Goal: Task Accomplishment & Management: Complete application form

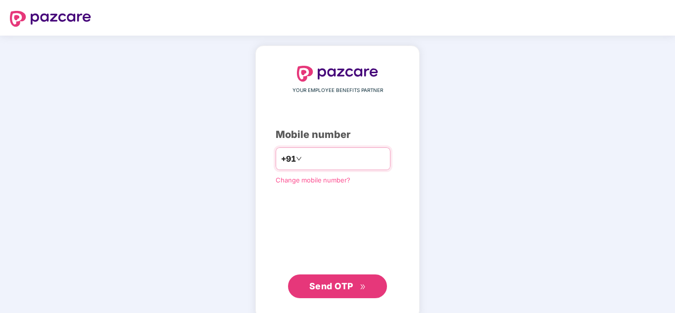
type input "**********"
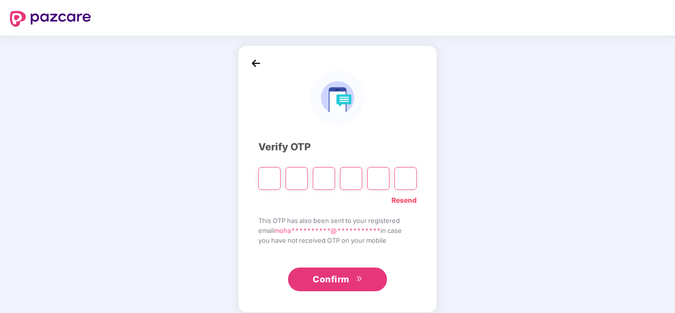
type input "*"
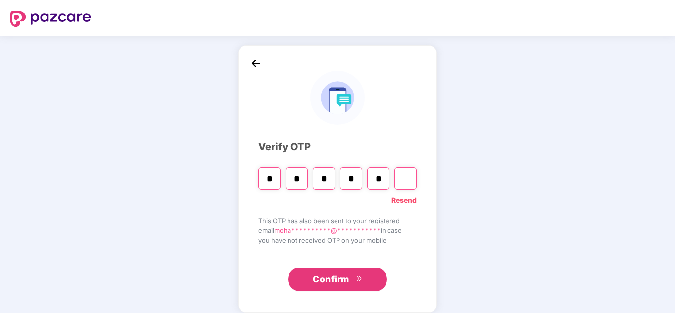
type input "*"
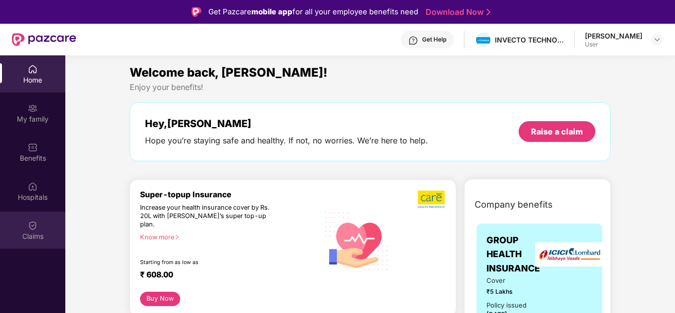
click at [45, 230] on div "Claims" at bounding box center [32, 230] width 65 height 37
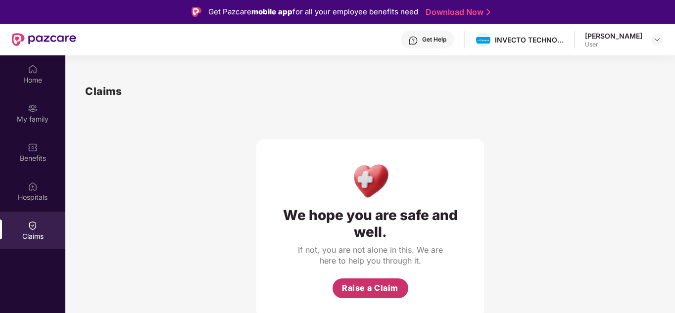
click at [357, 285] on span "Raise a Claim" at bounding box center [370, 288] width 56 height 12
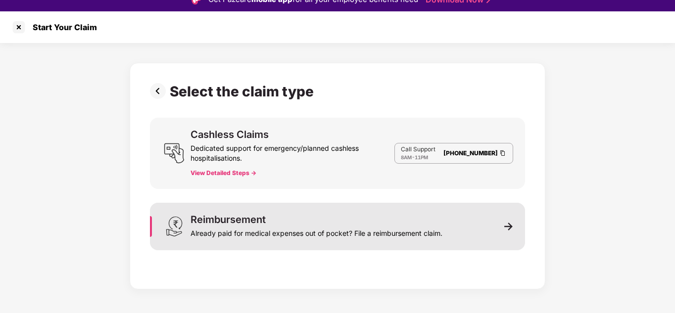
scroll to position [24, 0]
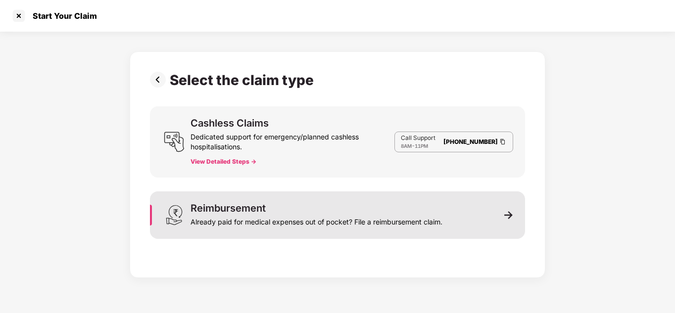
click at [335, 220] on div "Already paid for medical expenses out of pocket? File a reimbursement claim." at bounding box center [317, 220] width 252 height 14
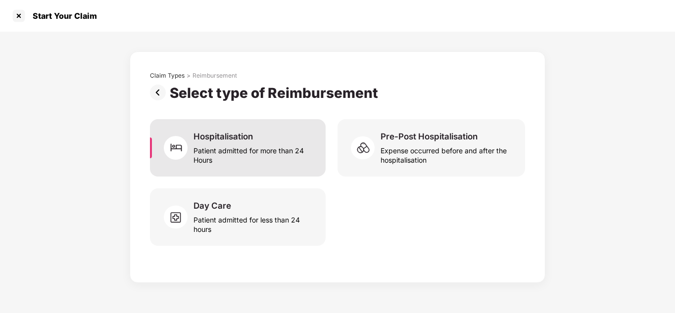
click at [273, 140] on div "Hospitalisation Patient admitted for more than 24 Hours" at bounding box center [253, 148] width 120 height 34
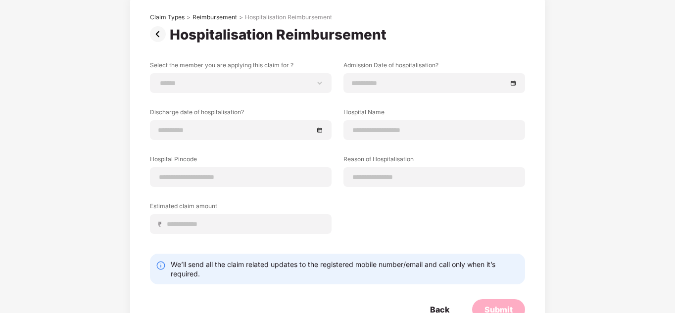
scroll to position [41, 0]
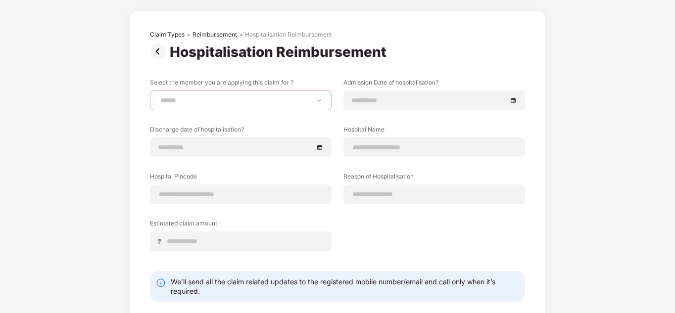
click at [280, 102] on select "**********" at bounding box center [240, 100] width 165 height 8
select select "**********"
click at [158, 96] on select "**********" at bounding box center [240, 100] width 165 height 8
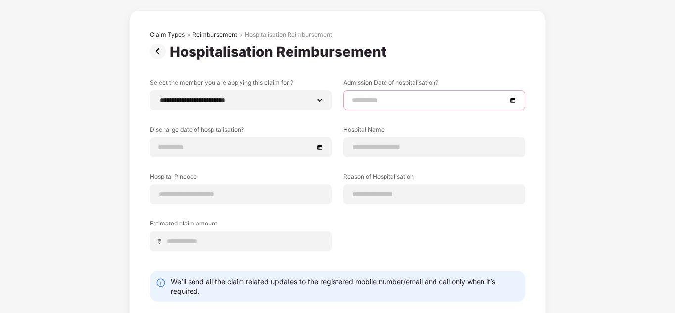
click at [418, 103] on input at bounding box center [429, 100] width 155 height 11
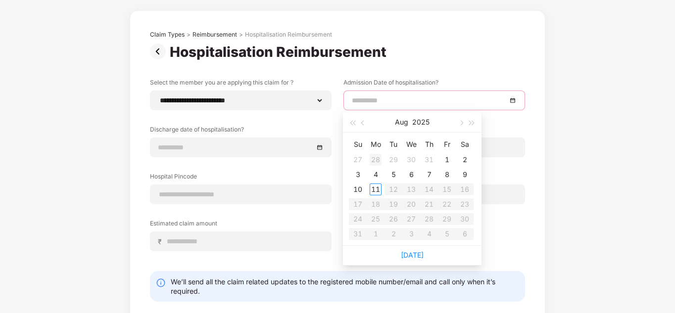
type input "**********"
click at [405, 123] on button "Aug" at bounding box center [401, 122] width 13 height 20
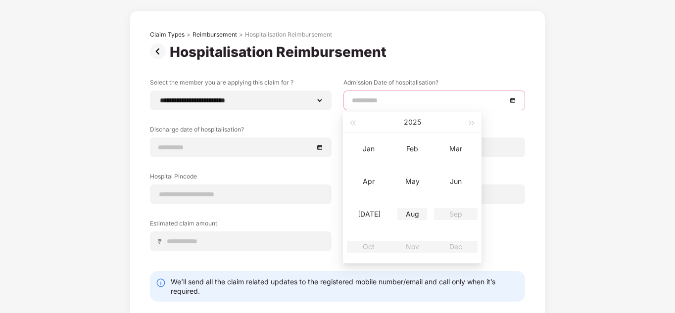
type input "**********"
click at [376, 212] on div "Jul" at bounding box center [369, 214] width 30 height 12
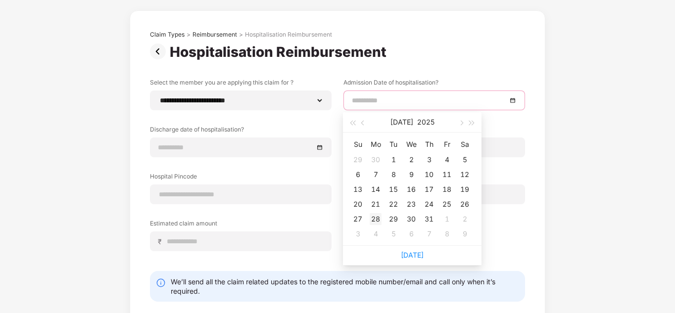
type input "**********"
click at [379, 217] on div "28" at bounding box center [376, 219] width 12 height 12
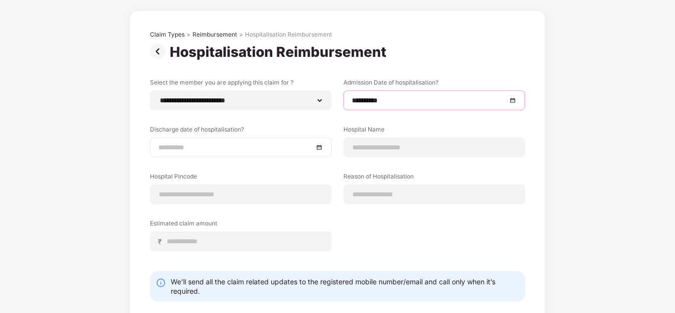
click at [210, 144] on input at bounding box center [235, 147] width 155 height 11
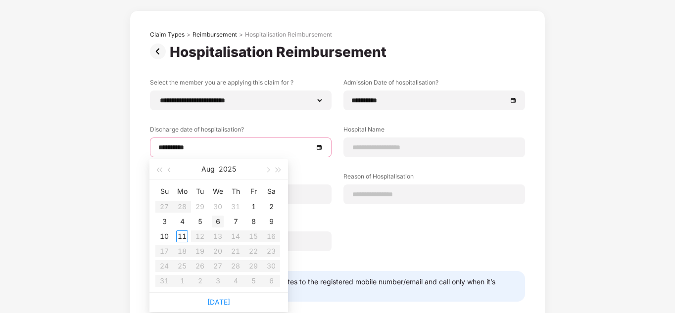
type input "**********"
click at [219, 169] on button "2025" at bounding box center [227, 169] width 17 height 20
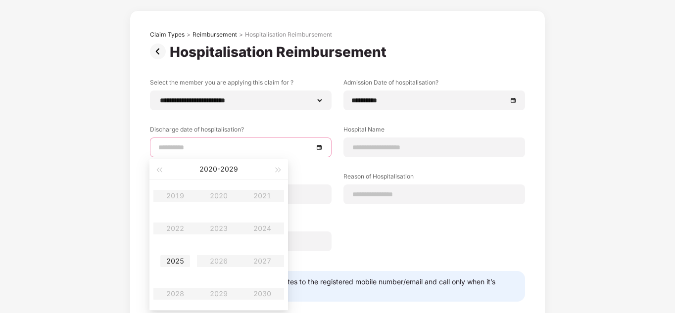
type input "**********"
click at [186, 263] on div "2025" at bounding box center [175, 261] width 30 height 12
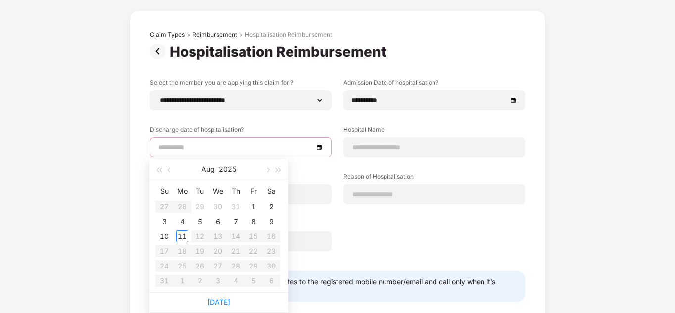
type input "**********"
click at [205, 167] on button "Aug" at bounding box center [207, 169] width 13 height 20
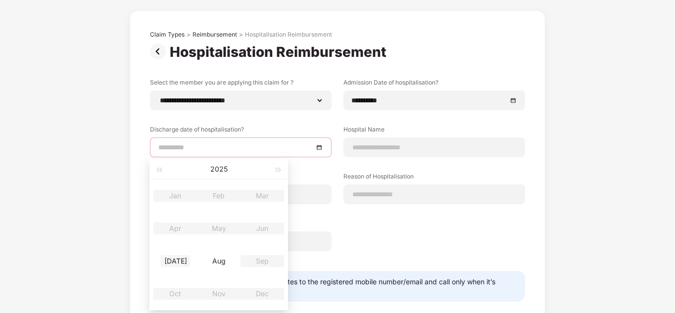
type input "**********"
click at [180, 265] on div "Jul" at bounding box center [175, 261] width 30 height 12
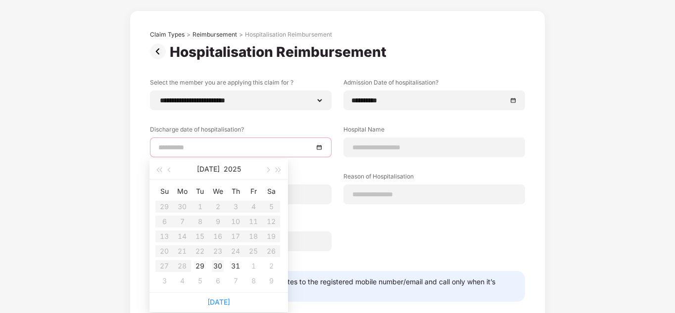
type input "**********"
click at [222, 265] on div "30" at bounding box center [218, 266] width 12 height 12
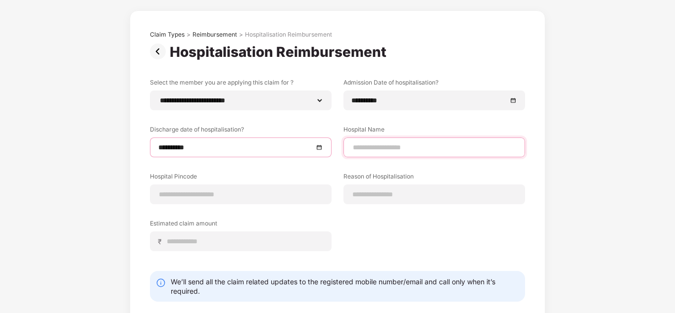
click at [368, 144] on input at bounding box center [434, 148] width 165 height 10
type input "**********"
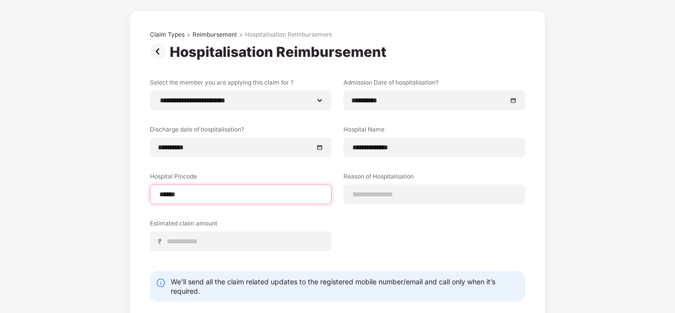
type input "******"
select select "******"
select select "**********"
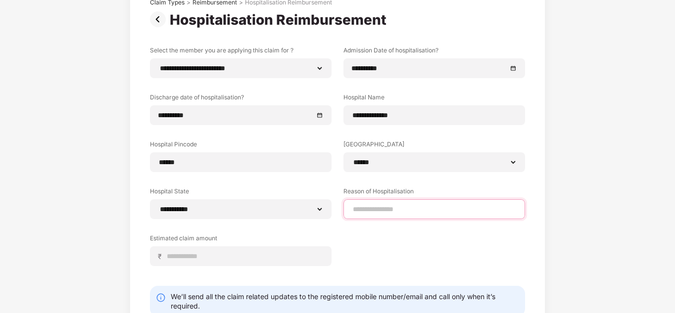
scroll to position [91, 0]
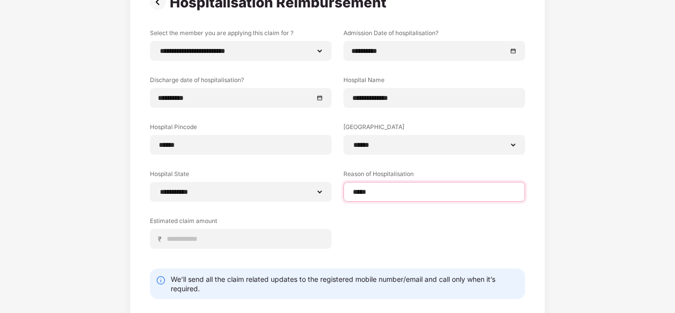
drag, startPoint x: 379, startPoint y: 194, endPoint x: 332, endPoint y: 192, distance: 47.6
click at [333, 193] on div "**********" at bounding box center [337, 146] width 375 height 235
paste input "*******"
type input "**********"
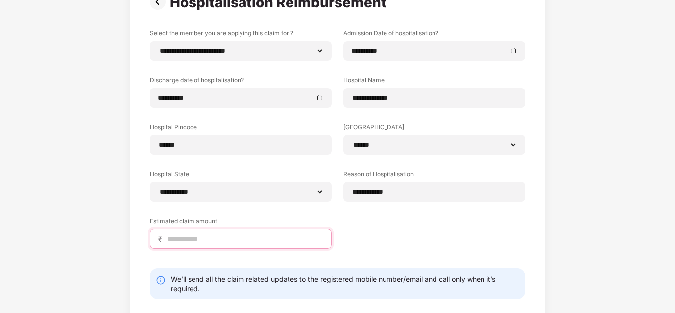
click at [254, 242] on input at bounding box center [244, 239] width 157 height 10
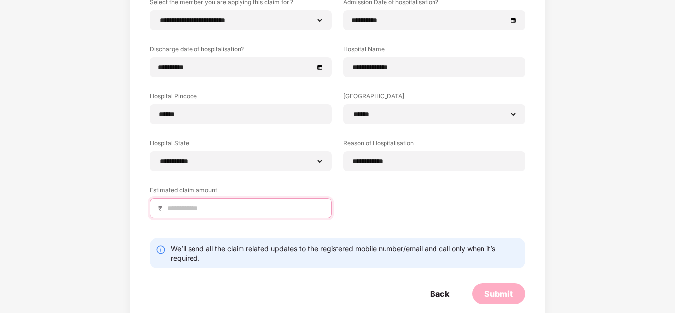
scroll to position [138, 0]
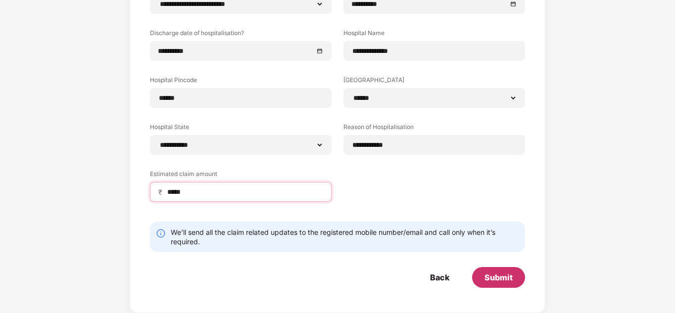
type input "*****"
click at [486, 278] on div "Submit" at bounding box center [498, 277] width 28 height 11
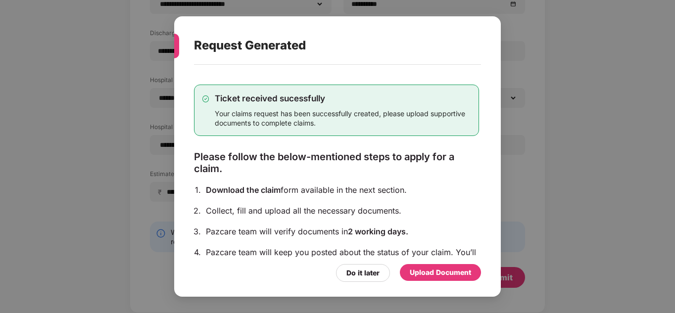
click at [447, 273] on div "Upload Document" at bounding box center [440, 272] width 61 height 11
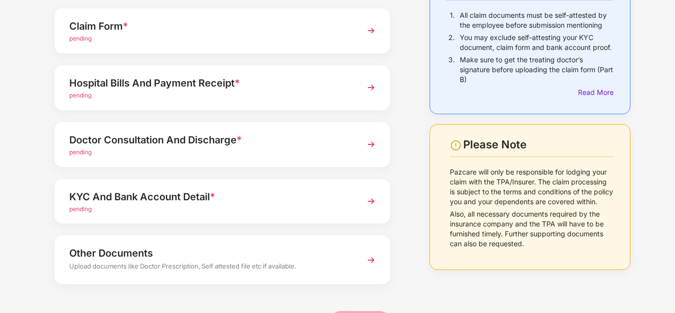
scroll to position [75, 0]
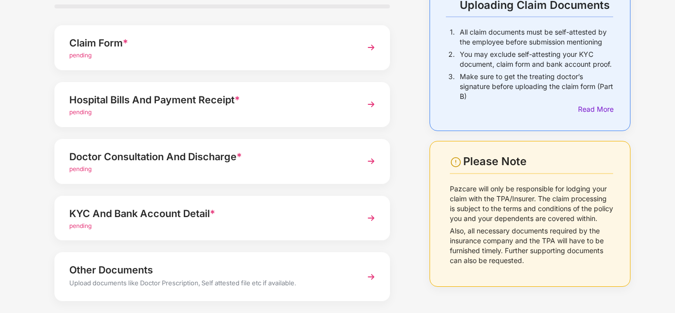
click at [265, 63] on div "Claim Form * pending" at bounding box center [221, 47] width 335 height 45
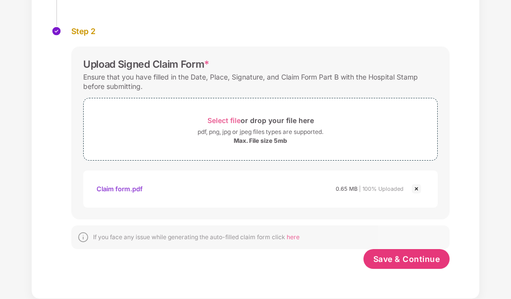
scroll to position [155, 0]
click at [398, 257] on span "Save & Continue" at bounding box center [406, 259] width 67 height 11
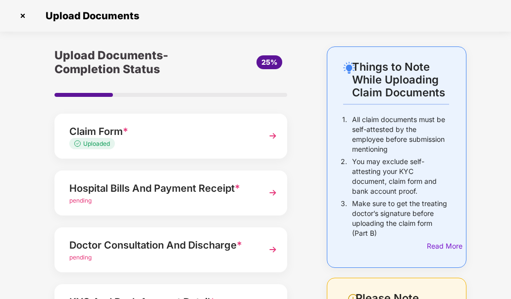
click at [131, 205] on div "pending" at bounding box center [162, 200] width 186 height 9
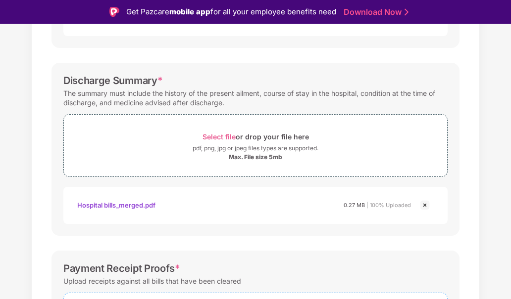
scroll to position [443, 0]
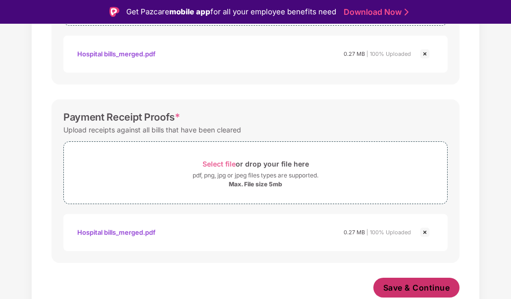
click at [407, 284] on span "Save & Continue" at bounding box center [416, 288] width 67 height 11
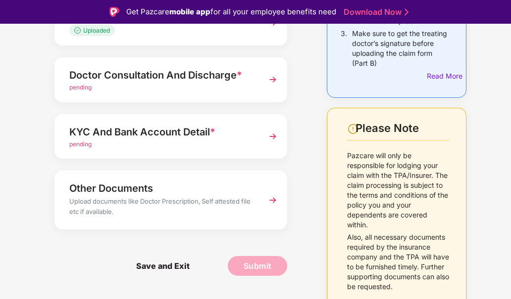
scroll to position [144, 0]
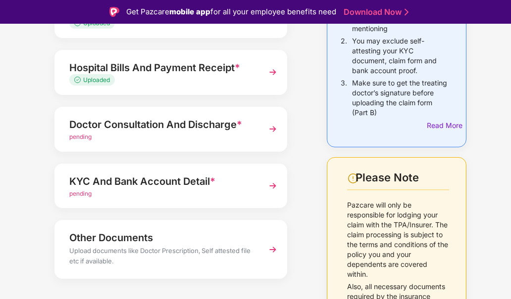
click at [218, 133] on div "pending" at bounding box center [162, 137] width 186 height 9
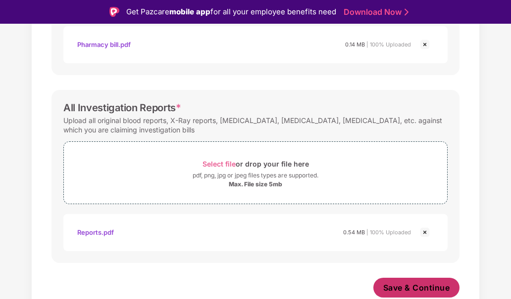
scroll to position [396, 0]
click at [423, 287] on span "Save & Continue" at bounding box center [416, 288] width 67 height 11
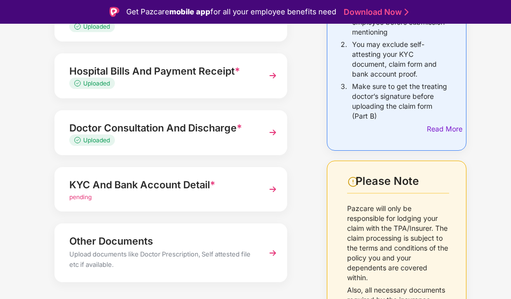
scroll to position [148, 0]
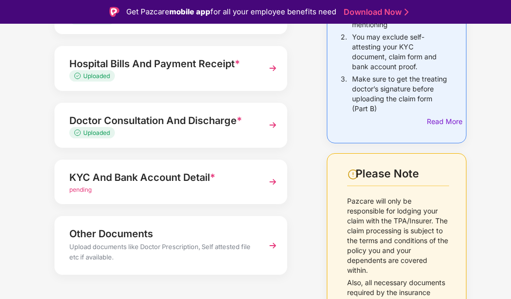
click at [177, 181] on div "KYC And Bank Account Detail *" at bounding box center [162, 178] width 186 height 16
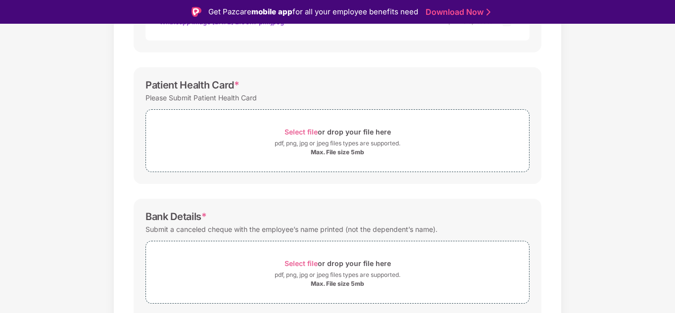
scroll to position [373, 0]
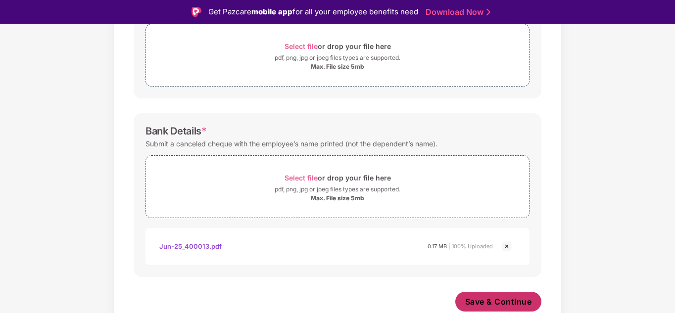
click at [503, 299] on button "Save & Continue" at bounding box center [498, 302] width 87 height 20
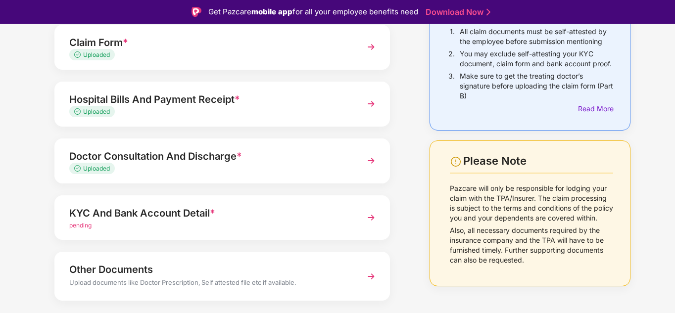
scroll to position [124, 0]
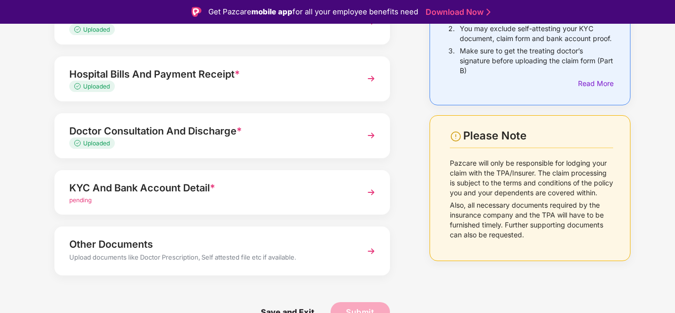
click at [321, 252] on div "Upload documents like Doctor Prescription, Self attested file etc if available." at bounding box center [209, 258] width 280 height 13
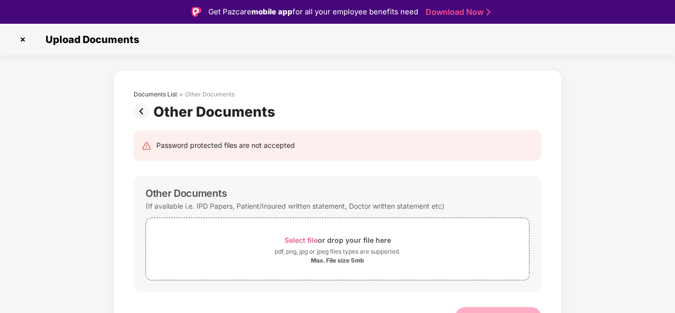
click at [22, 40] on img at bounding box center [23, 40] width 16 height 16
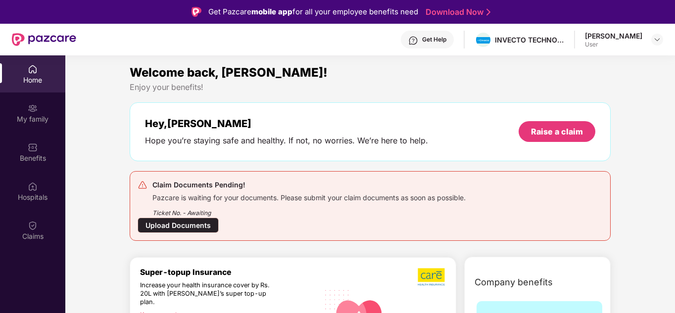
click at [194, 227] on div "Upload Documents" at bounding box center [178, 225] width 81 height 15
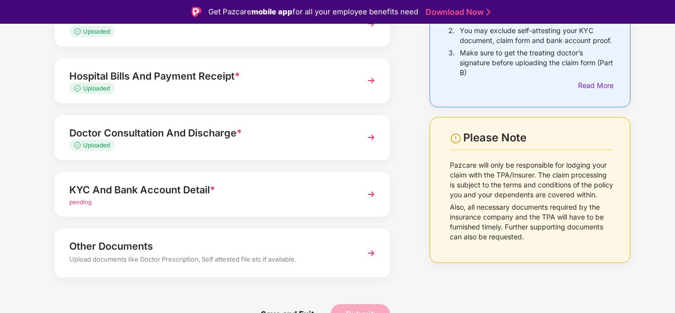
scroll to position [124, 0]
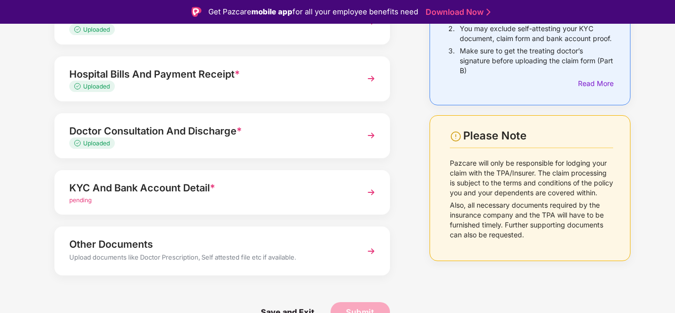
click at [239, 188] on div "KYC And Bank Account Detail *" at bounding box center [209, 188] width 280 height 16
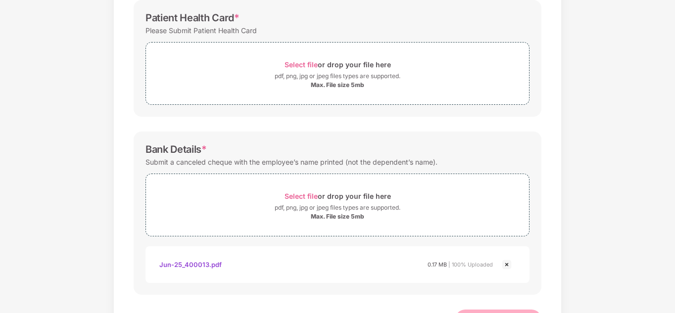
scroll to position [223, 0]
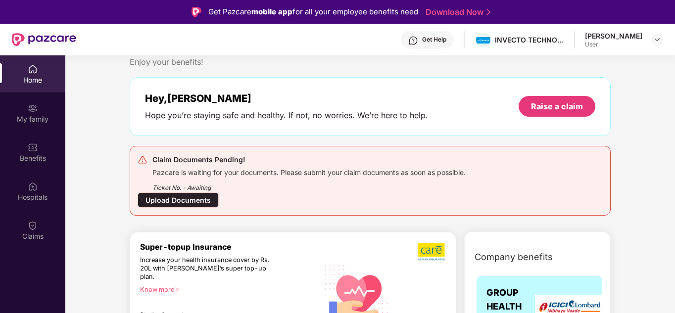
scroll to position [223, 0]
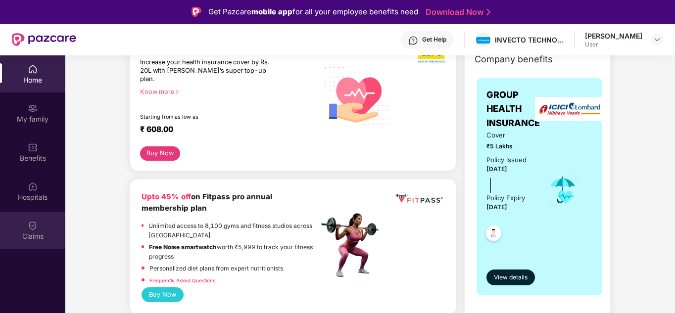
click at [32, 234] on div "Claims" at bounding box center [32, 237] width 65 height 10
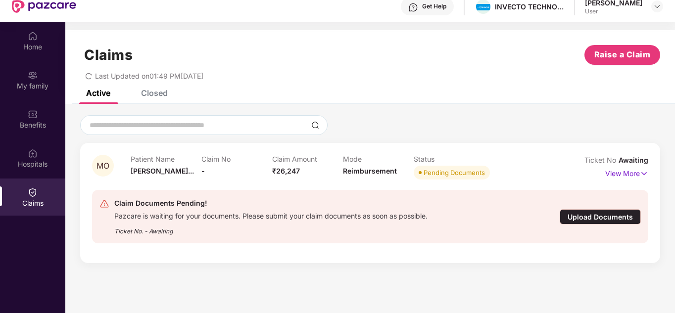
scroll to position [49, 0]
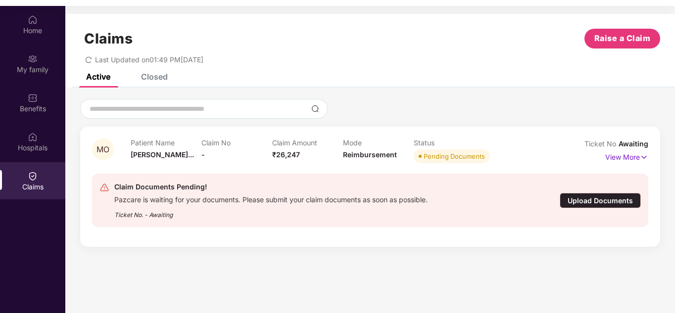
click at [589, 206] on div "Upload Documents" at bounding box center [600, 200] width 81 height 15
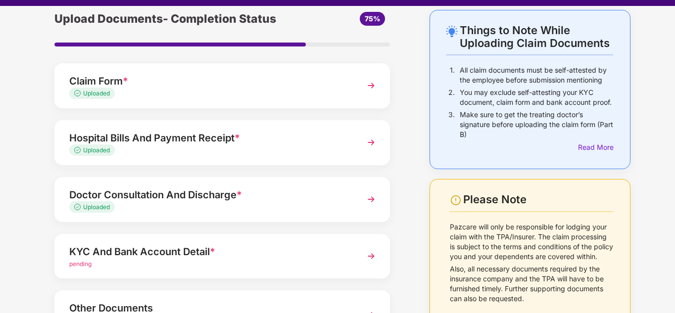
scroll to position [124, 0]
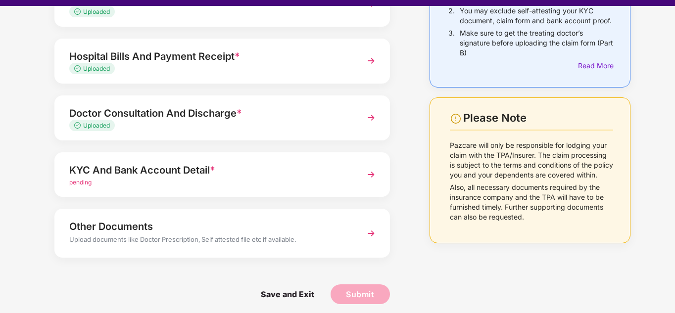
click at [201, 182] on div "pending" at bounding box center [209, 182] width 280 height 9
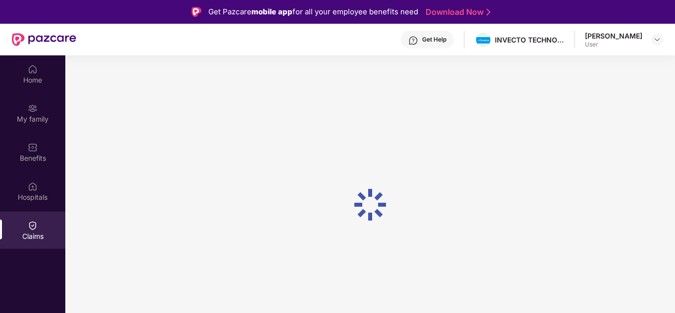
scroll to position [49, 0]
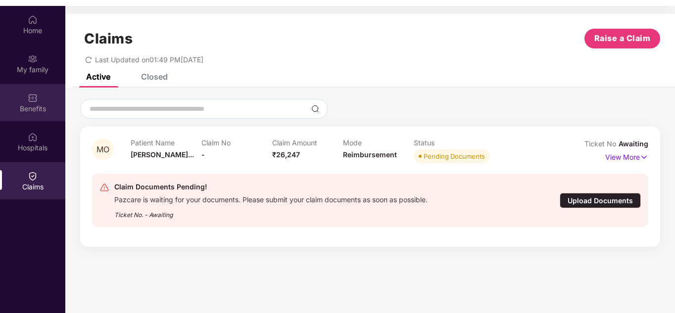
click at [33, 105] on div "Benefits" at bounding box center [32, 109] width 65 height 10
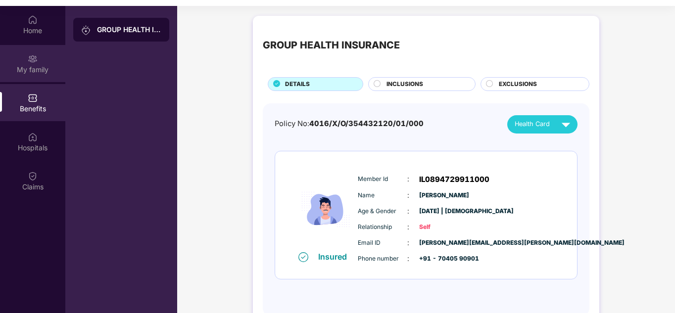
click at [32, 70] on div "My family" at bounding box center [32, 70] width 65 height 10
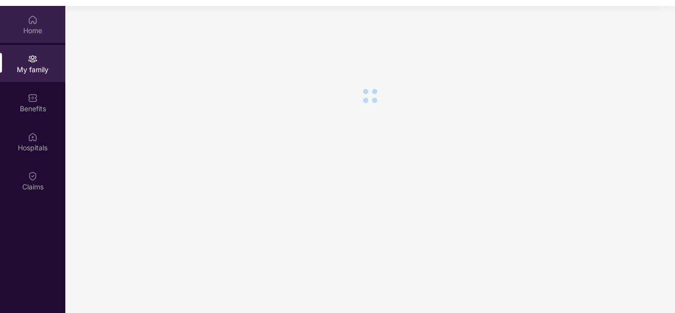
click at [32, 35] on div "Home" at bounding box center [32, 31] width 65 height 10
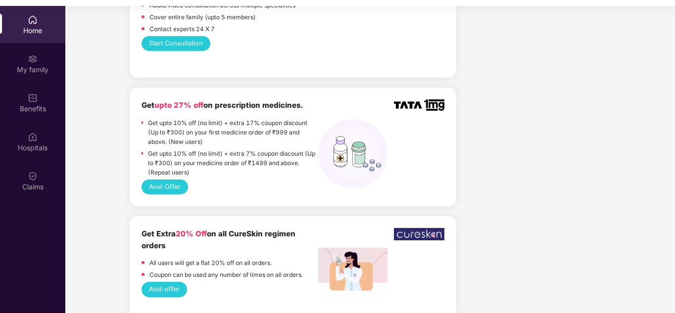
scroll to position [792, 0]
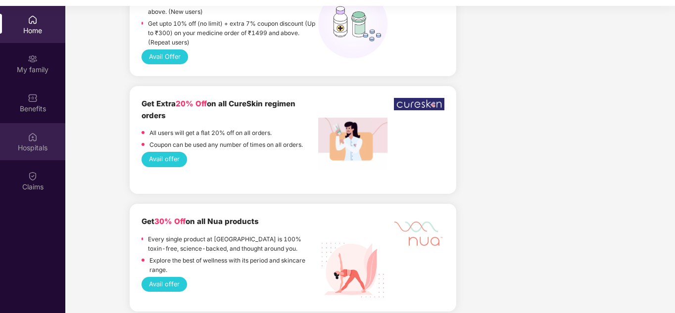
click at [31, 139] on img at bounding box center [33, 137] width 10 height 10
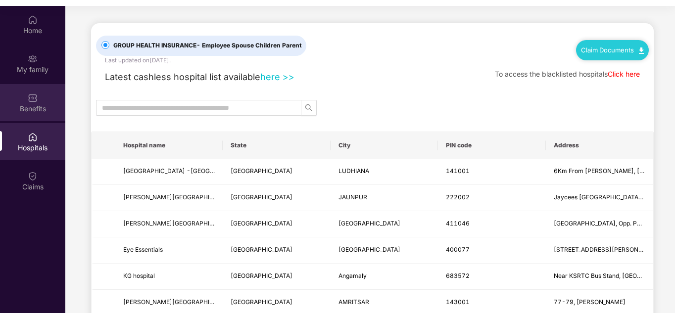
click at [42, 105] on div "Benefits" at bounding box center [32, 109] width 65 height 10
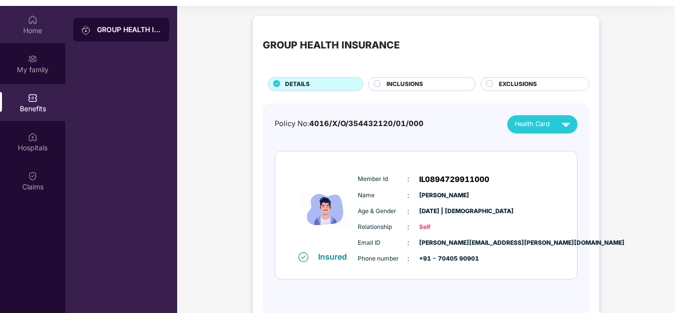
click at [26, 27] on div "Home" at bounding box center [32, 31] width 65 height 10
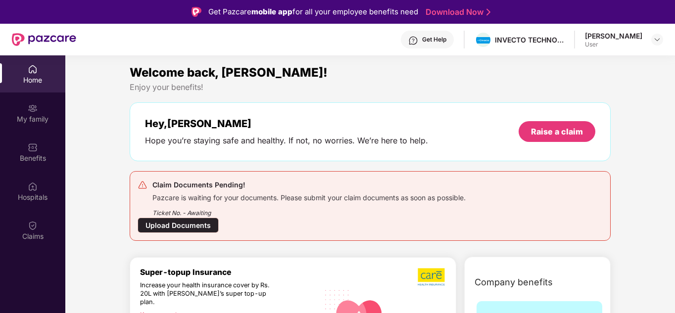
click at [617, 47] on div "User" at bounding box center [613, 45] width 57 height 8
click at [656, 39] on img at bounding box center [657, 40] width 8 height 8
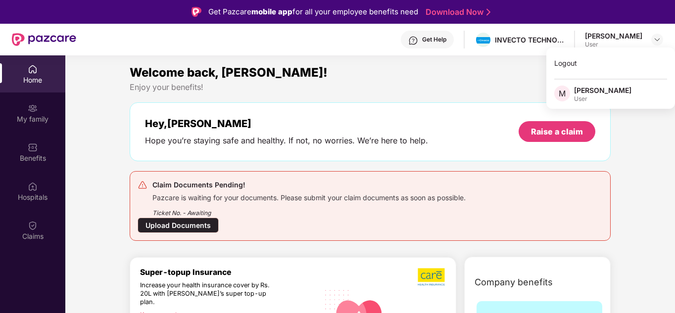
click at [454, 53] on div "Get Help INVECTO TECHNOLOGIES PRIVATE LIMITED Mohammad Osama Mohammad Ah User" at bounding box center [369, 40] width 587 height 32
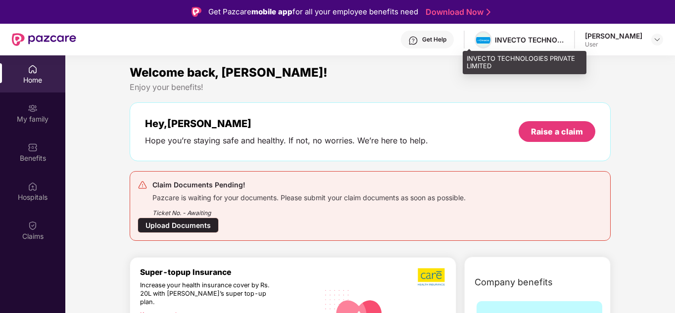
click at [476, 36] on span at bounding box center [483, 40] width 14 height 12
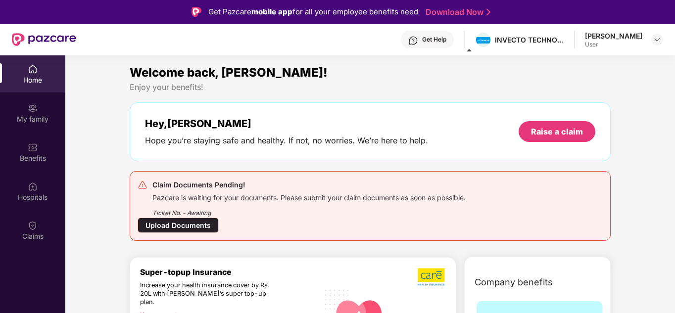
click at [470, 49] on span at bounding box center [469, 50] width 5 height 2
click at [658, 41] on img at bounding box center [657, 40] width 8 height 8
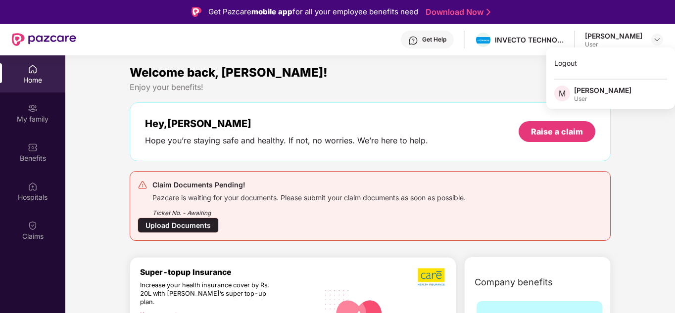
click at [568, 96] on span "M" at bounding box center [562, 94] width 16 height 16
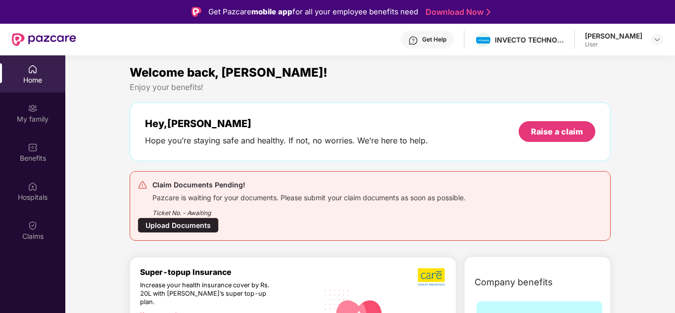
click at [506, 77] on div "Welcome back, [PERSON_NAME]!" at bounding box center [370, 72] width 481 height 19
click at [45, 146] on div "Benefits" at bounding box center [32, 152] width 65 height 37
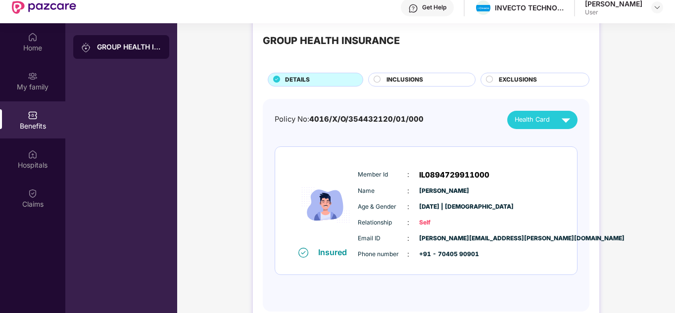
scroll to position [49, 0]
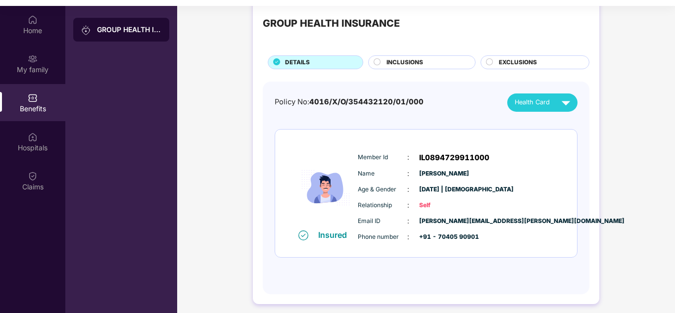
click at [553, 104] on div "Health Card" at bounding box center [545, 102] width 60 height 17
click at [545, 122] on img at bounding box center [540, 125] width 7 height 7
click at [30, 175] on img at bounding box center [33, 176] width 10 height 10
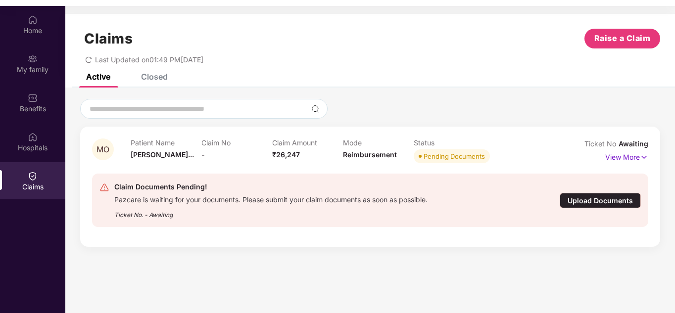
click at [595, 202] on div "Upload Documents" at bounding box center [600, 200] width 81 height 15
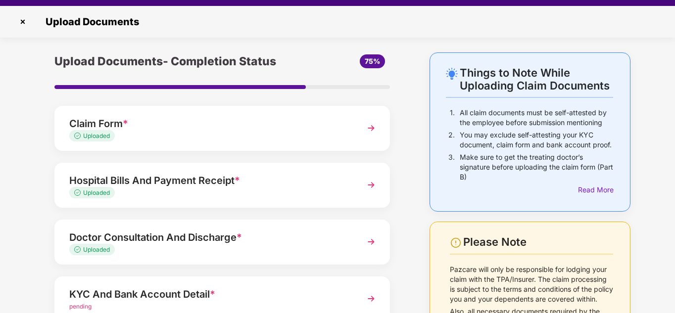
click at [140, 293] on div "KYC And Bank Account Detail *" at bounding box center [209, 295] width 280 height 16
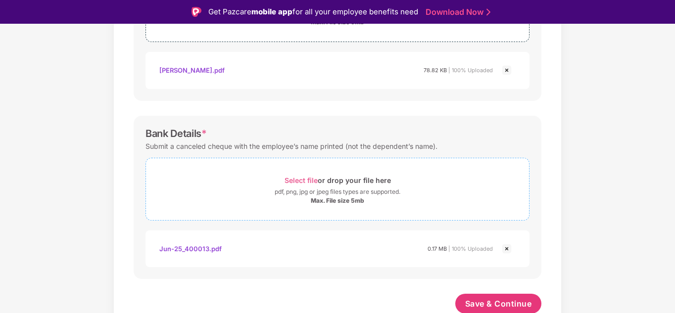
scroll to position [419, 0]
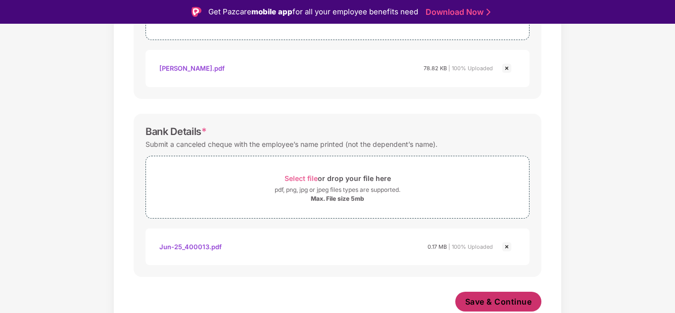
click at [509, 298] on span "Save & Continue" at bounding box center [498, 301] width 67 height 11
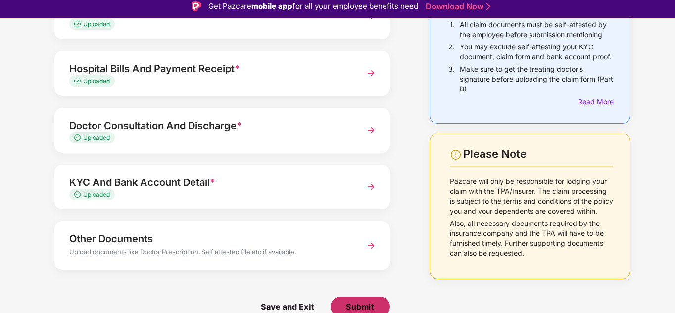
scroll to position [24, 0]
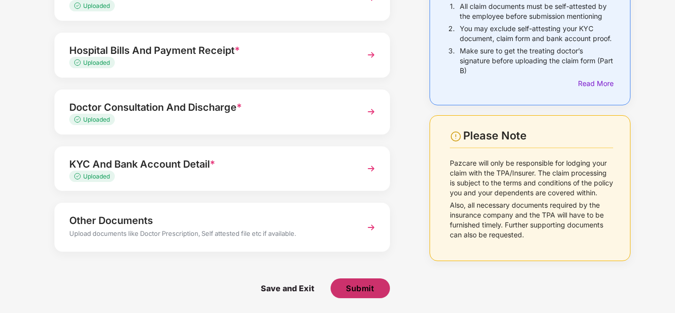
click at [374, 287] on button "Submit" at bounding box center [360, 289] width 59 height 20
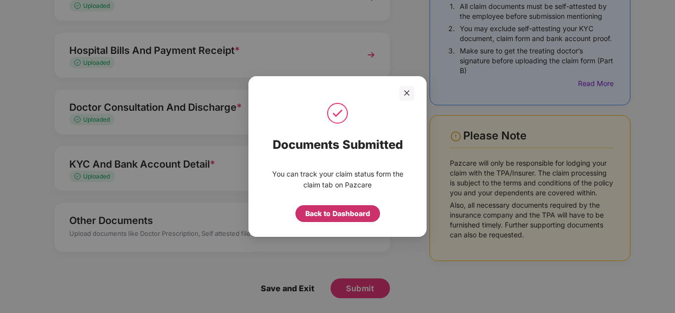
click at [354, 215] on div "Back to Dashboard" at bounding box center [337, 213] width 65 height 11
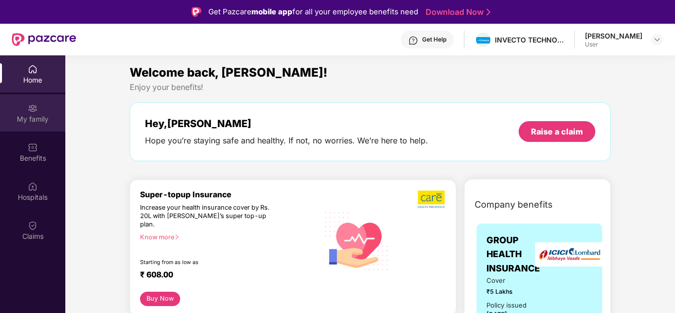
click at [36, 122] on div "My family" at bounding box center [32, 119] width 65 height 10
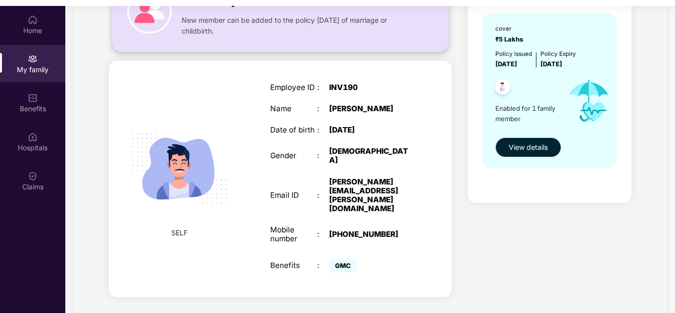
scroll to position [55, 0]
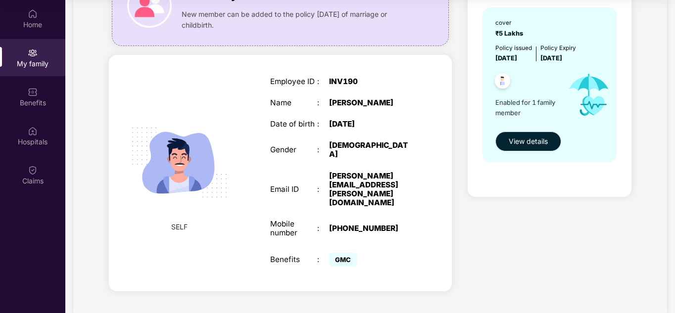
click at [535, 139] on span "View details" at bounding box center [528, 141] width 39 height 11
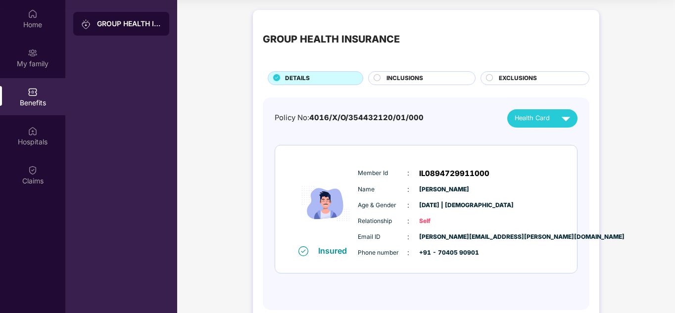
click at [435, 72] on div "INCLUSIONS" at bounding box center [421, 78] width 107 height 14
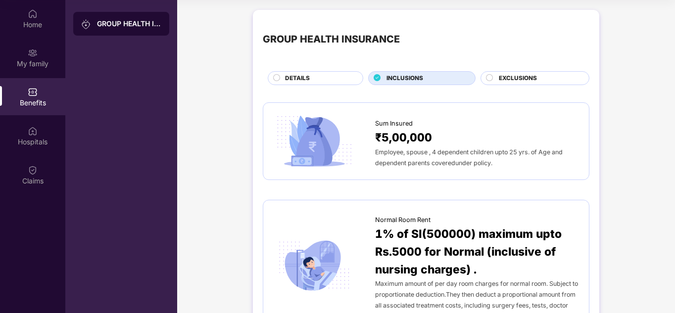
click at [515, 77] on span "EXCLUSIONS" at bounding box center [518, 78] width 38 height 9
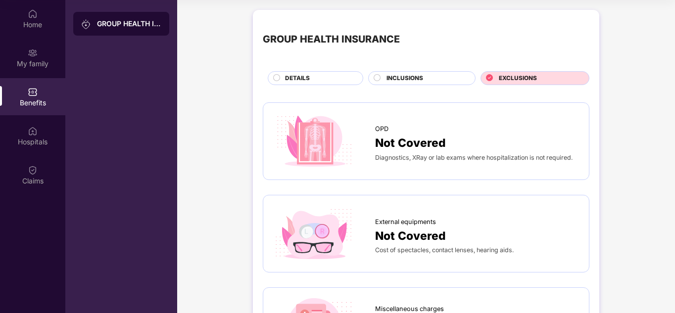
click at [419, 74] on span "INCLUSIONS" at bounding box center [404, 78] width 37 height 9
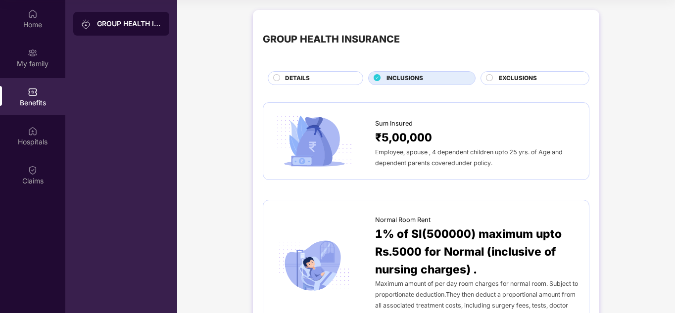
click at [310, 82] on div "DETAILS" at bounding box center [319, 79] width 78 height 11
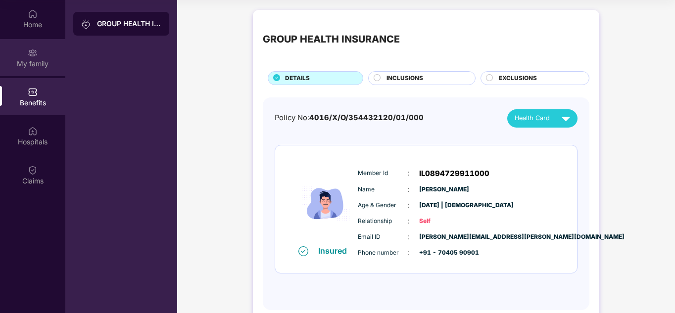
click at [18, 70] on div "My family" at bounding box center [32, 57] width 65 height 37
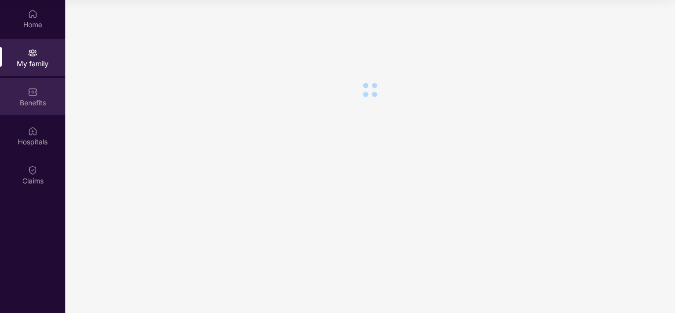
click at [32, 103] on div "Benefits" at bounding box center [32, 103] width 65 height 10
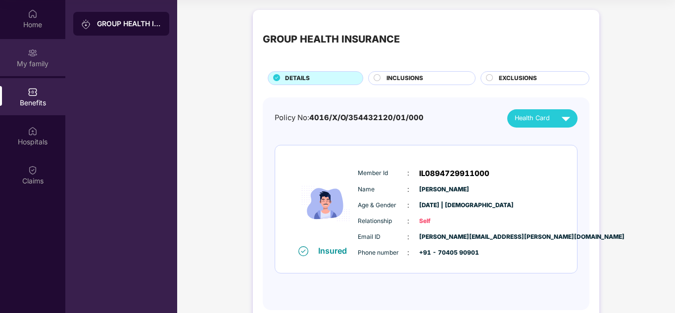
click at [30, 45] on div "My family" at bounding box center [32, 57] width 65 height 37
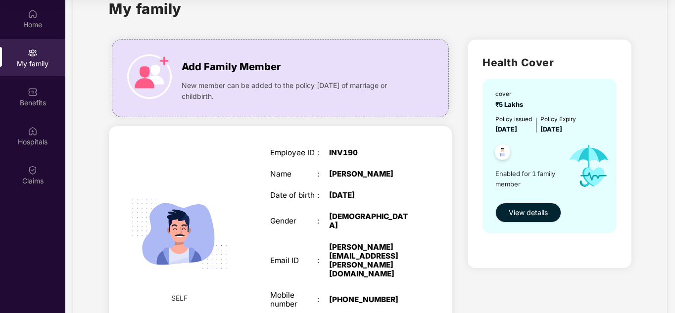
scroll to position [101, 0]
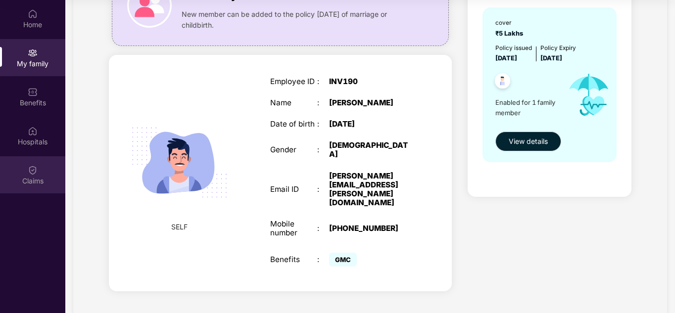
click at [43, 168] on div "Claims" at bounding box center [32, 174] width 65 height 37
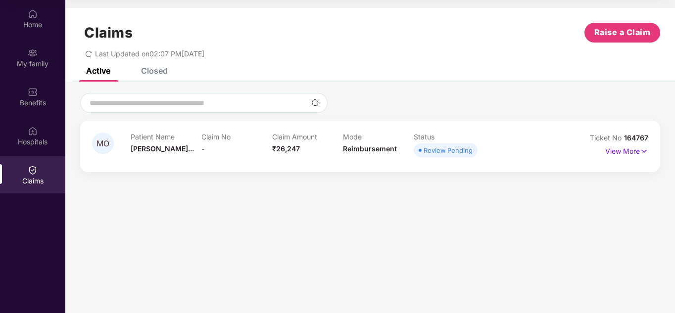
click at [203, 142] on div "Claim No -" at bounding box center [236, 146] width 71 height 27
click at [629, 154] on p "View More" at bounding box center [626, 149] width 43 height 13
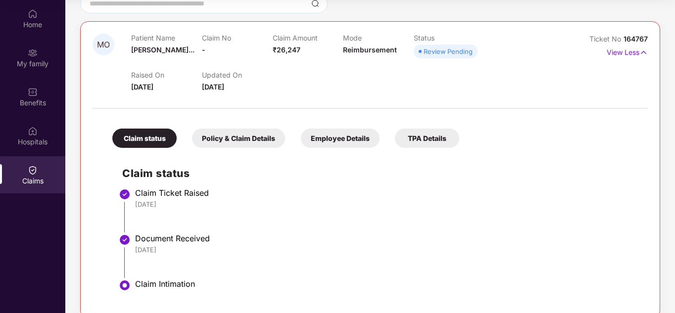
scroll to position [115, 0]
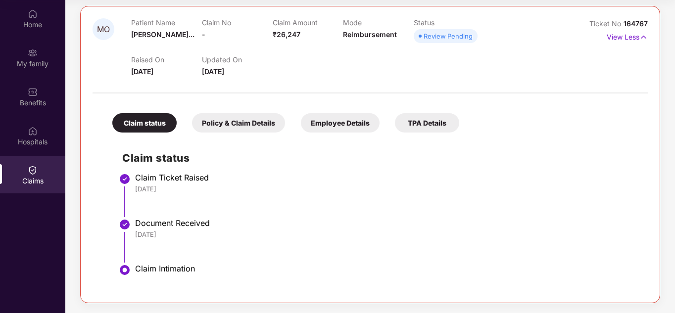
click at [233, 125] on div "Policy & Claim Details" at bounding box center [238, 122] width 93 height 19
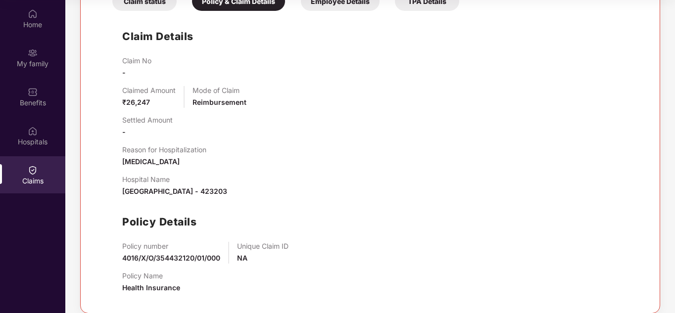
scroll to position [247, 0]
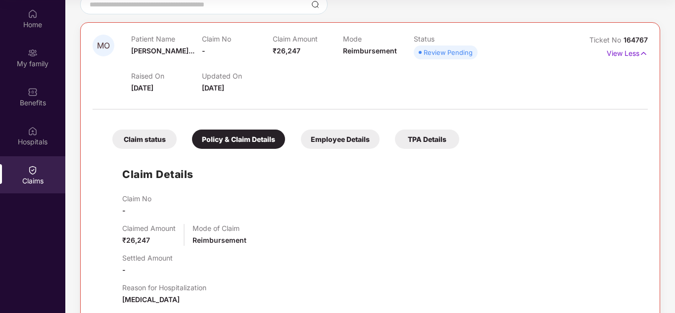
click at [320, 143] on div "Employee Details" at bounding box center [340, 139] width 79 height 19
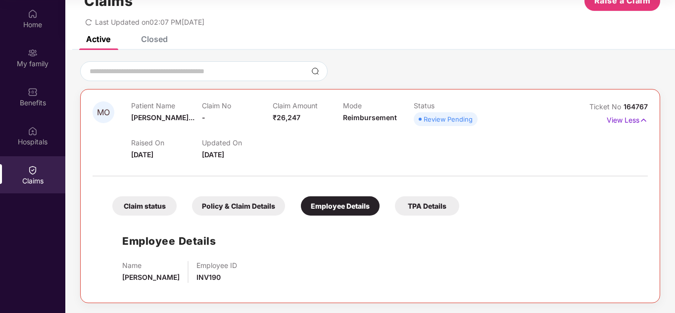
scroll to position [32, 0]
click at [413, 208] on div "TPA Details" at bounding box center [427, 205] width 64 height 19
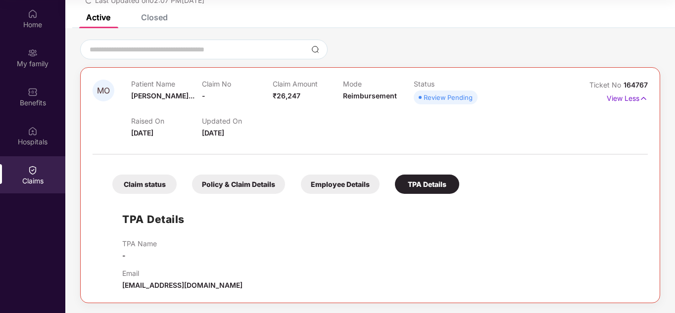
click at [145, 188] on div "Claim status" at bounding box center [144, 184] width 64 height 19
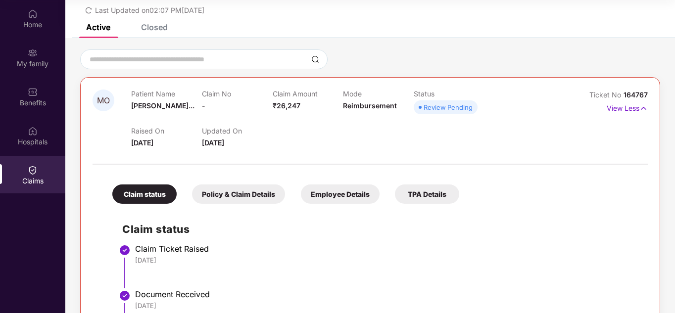
scroll to position [0, 0]
